Goal: Navigation & Orientation: Find specific page/section

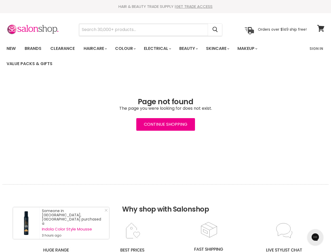
click at [144, 30] on input "Search" at bounding box center [143, 30] width 129 height 12
click at [215, 30] on icon "Search" at bounding box center [215, 30] width 5 height 6
click at [97, 48] on link "Haircare" at bounding box center [95, 48] width 30 height 11
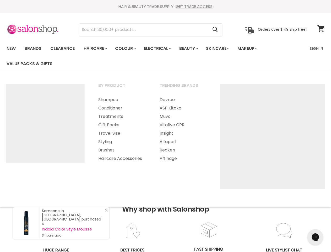
click at [128, 48] on link "Colour" at bounding box center [125, 48] width 28 height 11
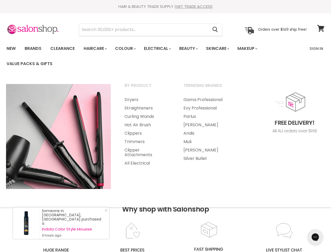
click at [161, 48] on link "Electrical" at bounding box center [157, 48] width 34 height 11
click at [193, 48] on link "Beauty" at bounding box center [188, 48] width 26 height 11
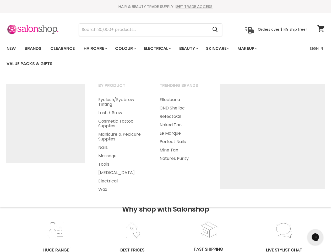
click at [223, 48] on link "Skincare" at bounding box center [217, 48] width 30 height 11
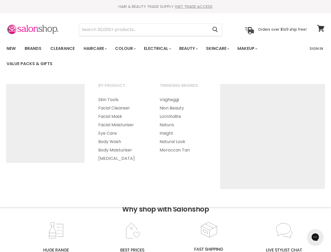
click at [254, 48] on link "Makeup" at bounding box center [246, 48] width 27 height 11
